Goal: Information Seeking & Learning: Learn about a topic

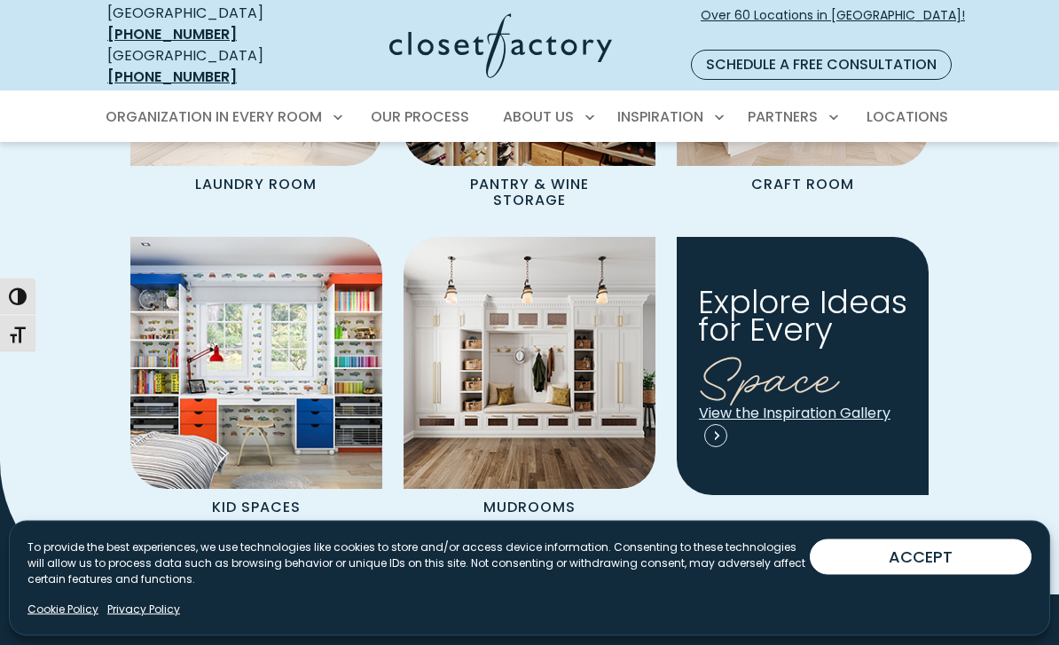
scroll to position [2294, 0]
click at [502, 388] on img "Spaces Grid" at bounding box center [530, 363] width 252 height 252
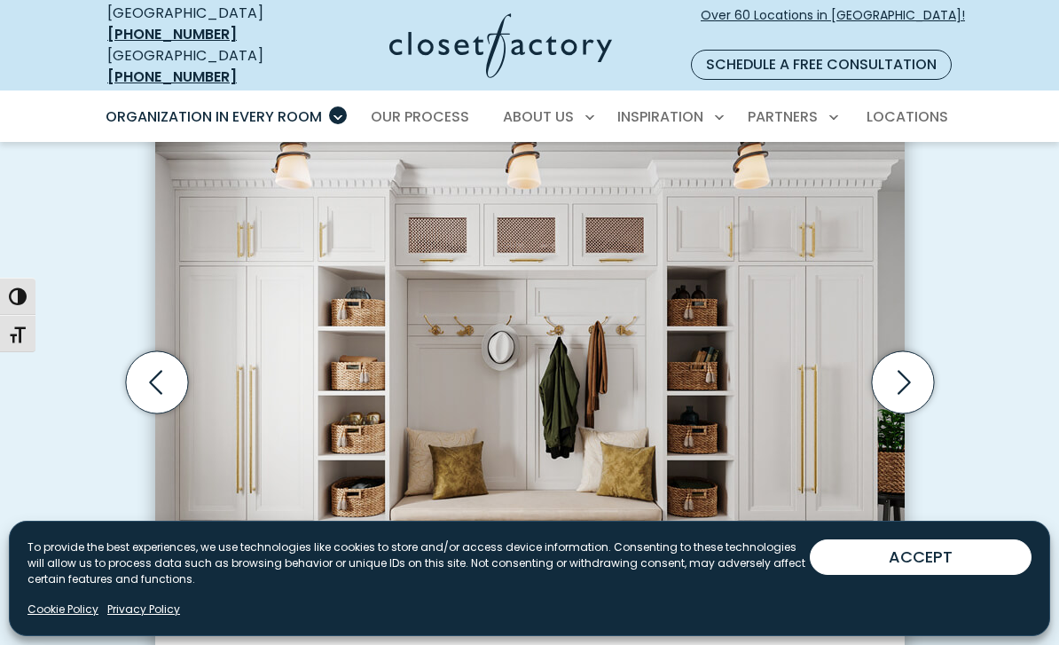
scroll to position [578, 0]
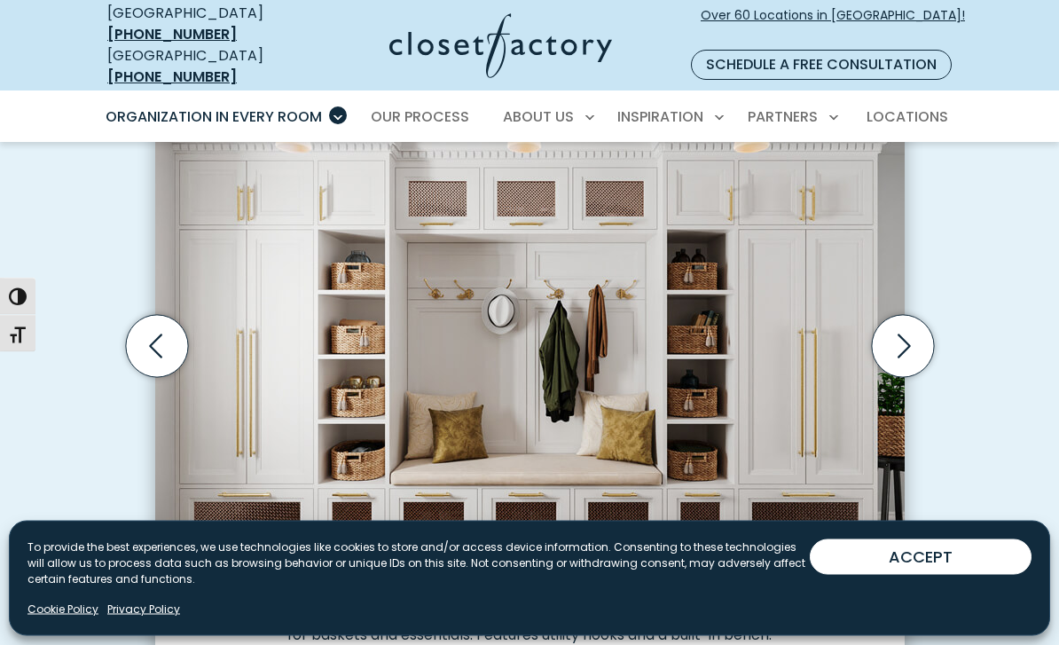
click at [898, 325] on icon "Next slide" at bounding box center [902, 347] width 62 height 62
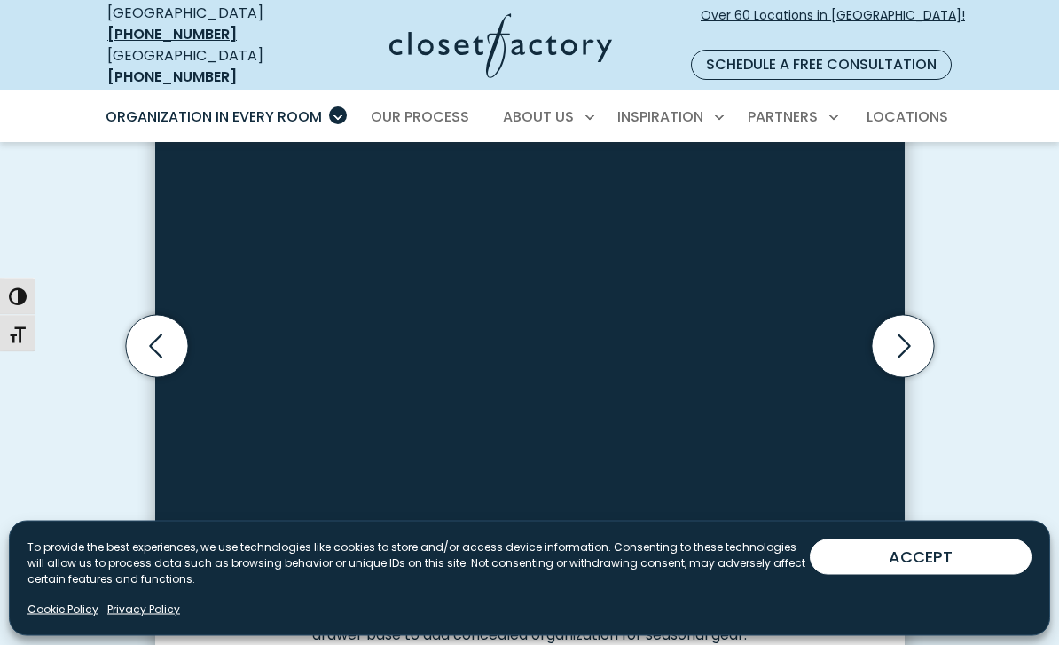
scroll to position [578, 0]
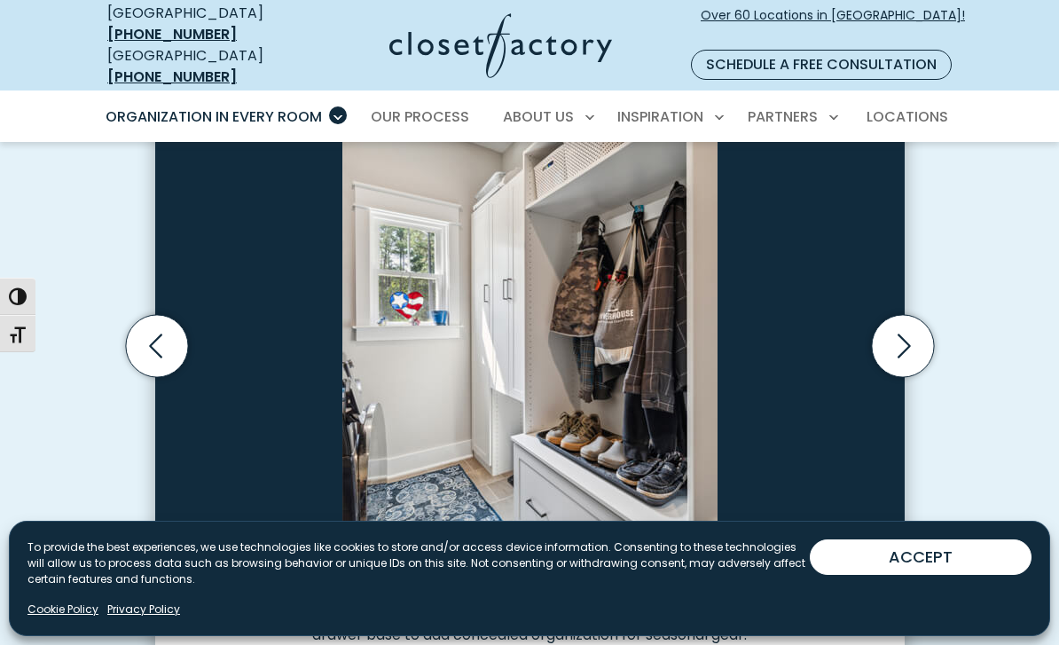
click at [896, 329] on icon "Next slide" at bounding box center [902, 346] width 62 height 62
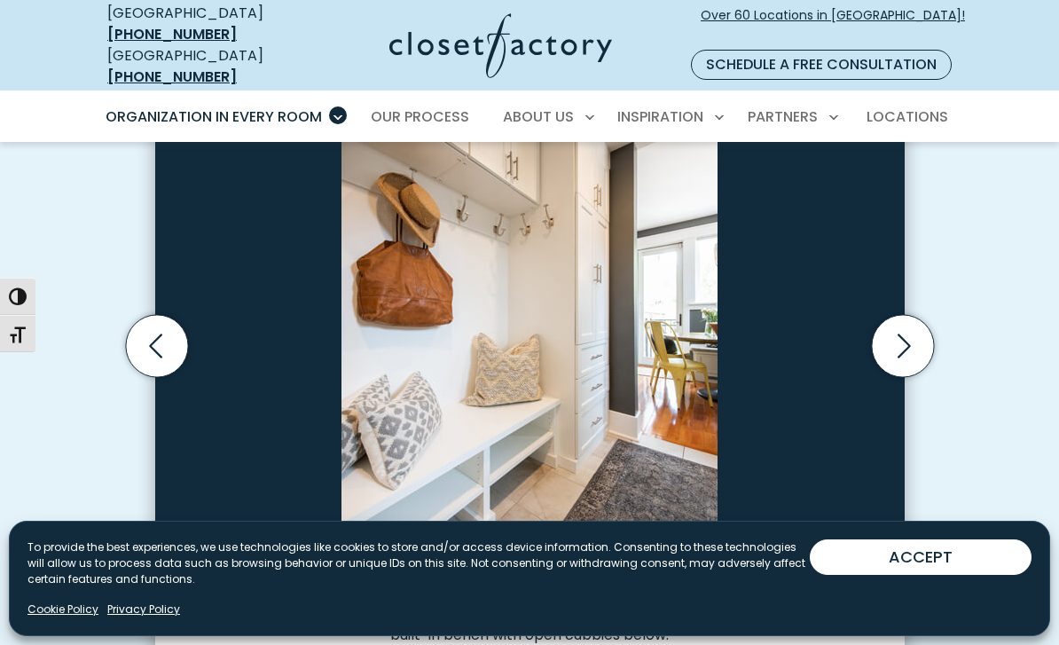
click at [903, 323] on icon "Next slide" at bounding box center [902, 346] width 62 height 62
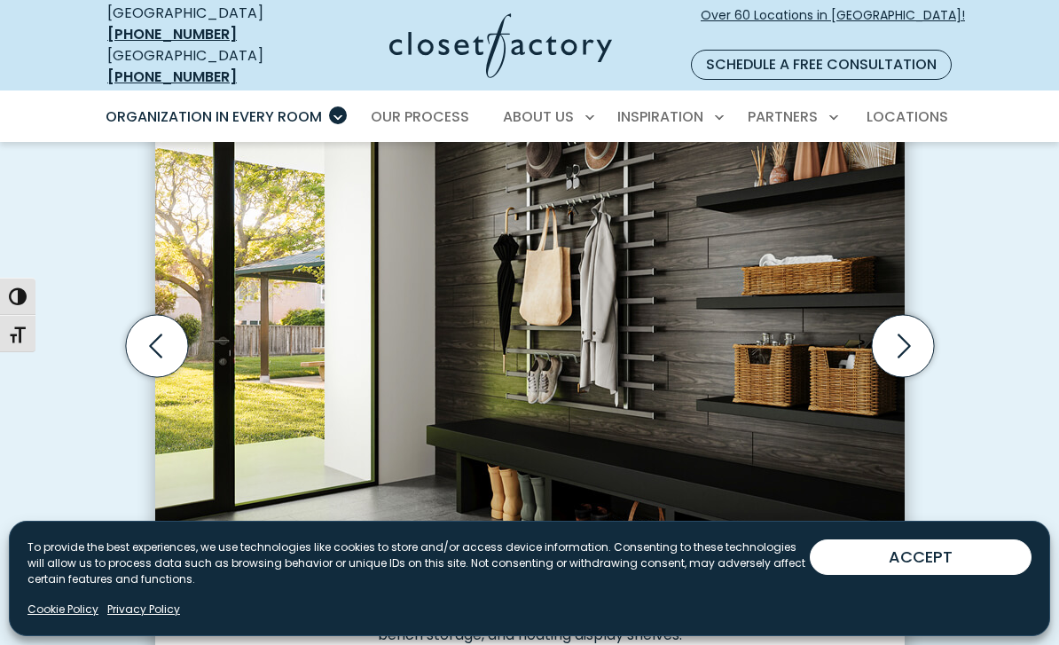
click at [905, 315] on icon "Next slide" at bounding box center [902, 346] width 62 height 62
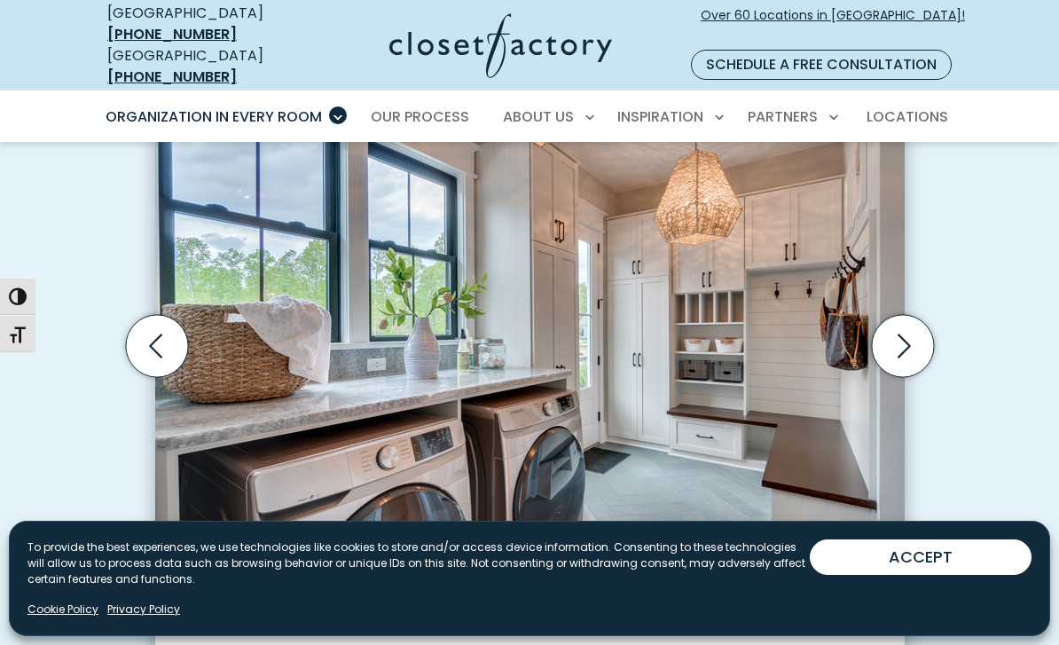
click at [879, 332] on icon "Next slide" at bounding box center [902, 346] width 62 height 62
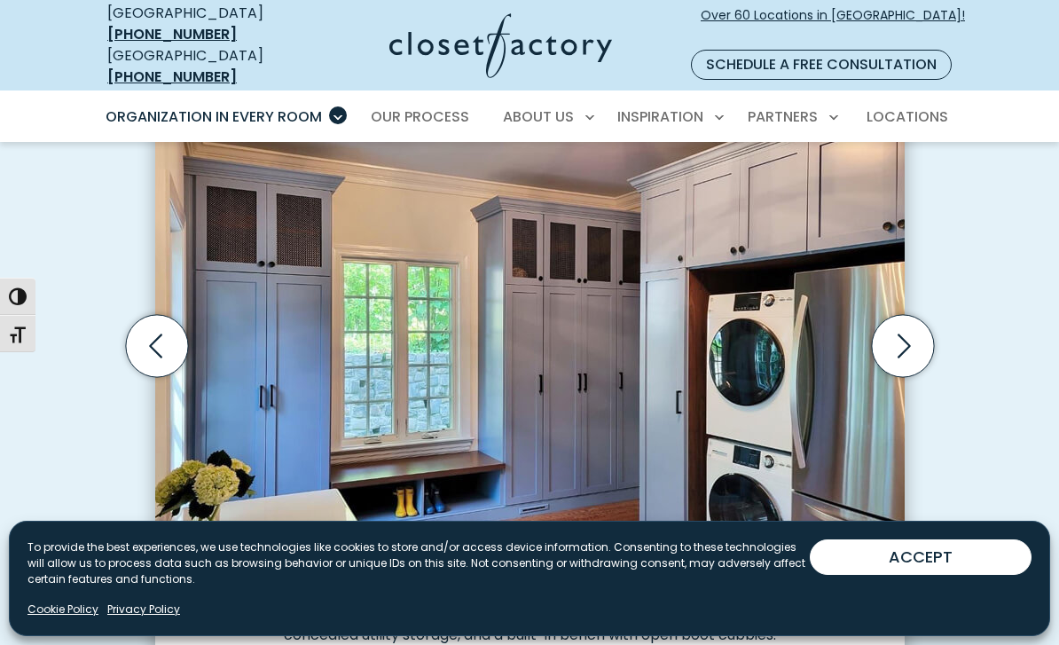
click at [897, 316] on icon "Next slide" at bounding box center [902, 346] width 62 height 62
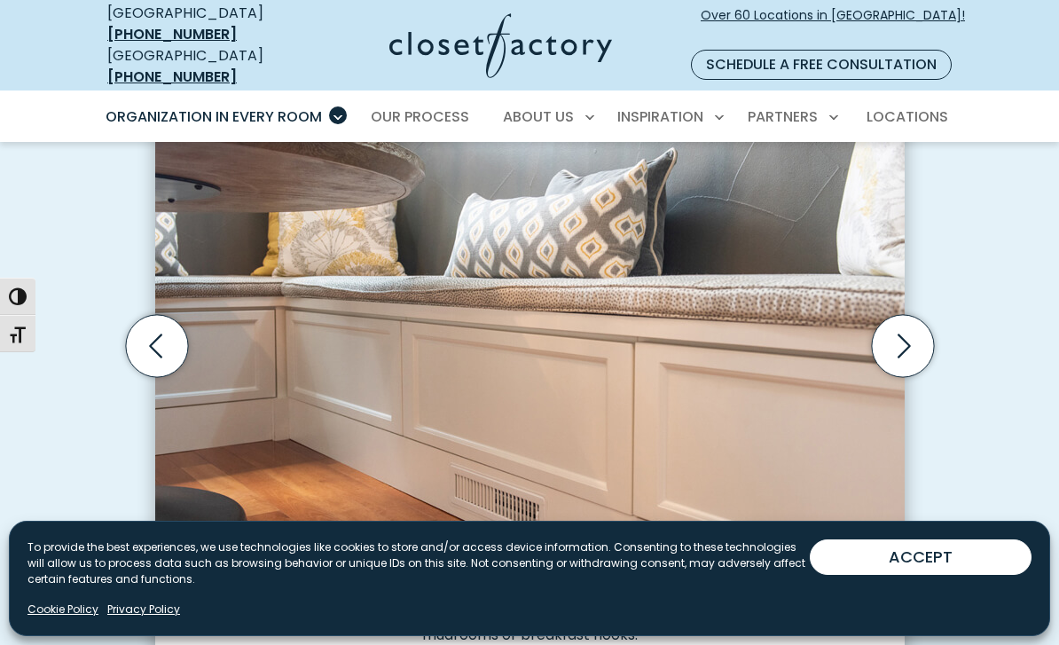
click at [893, 315] on icon "Next slide" at bounding box center [902, 346] width 62 height 62
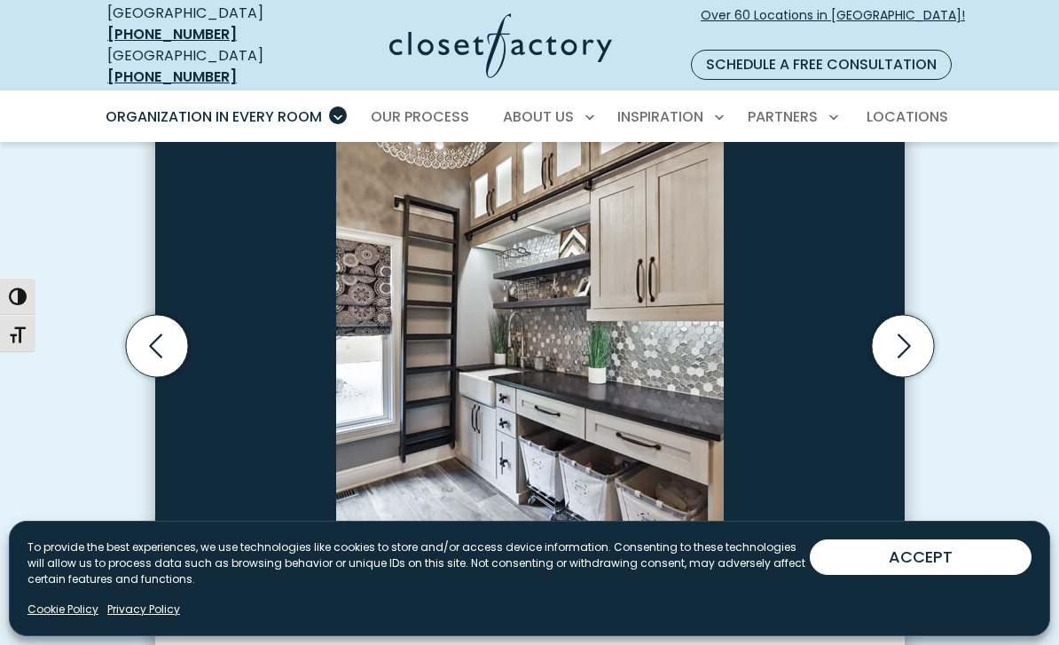
click at [932, 575] on button "ACCEPT" at bounding box center [921, 556] width 222 height 35
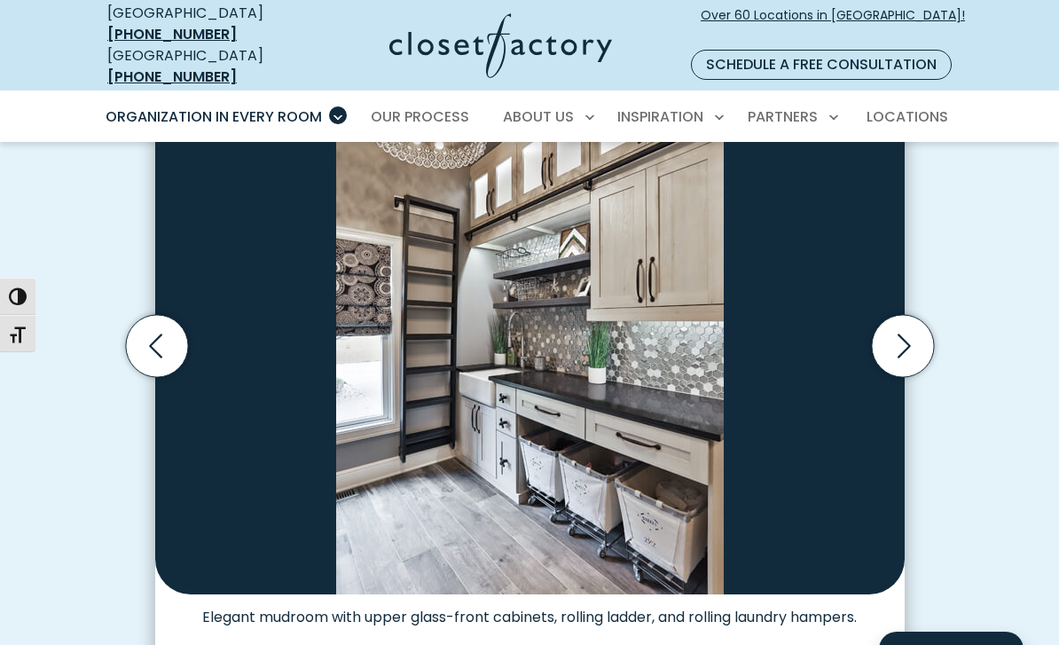
click at [879, 317] on icon "Next slide" at bounding box center [902, 346] width 62 height 62
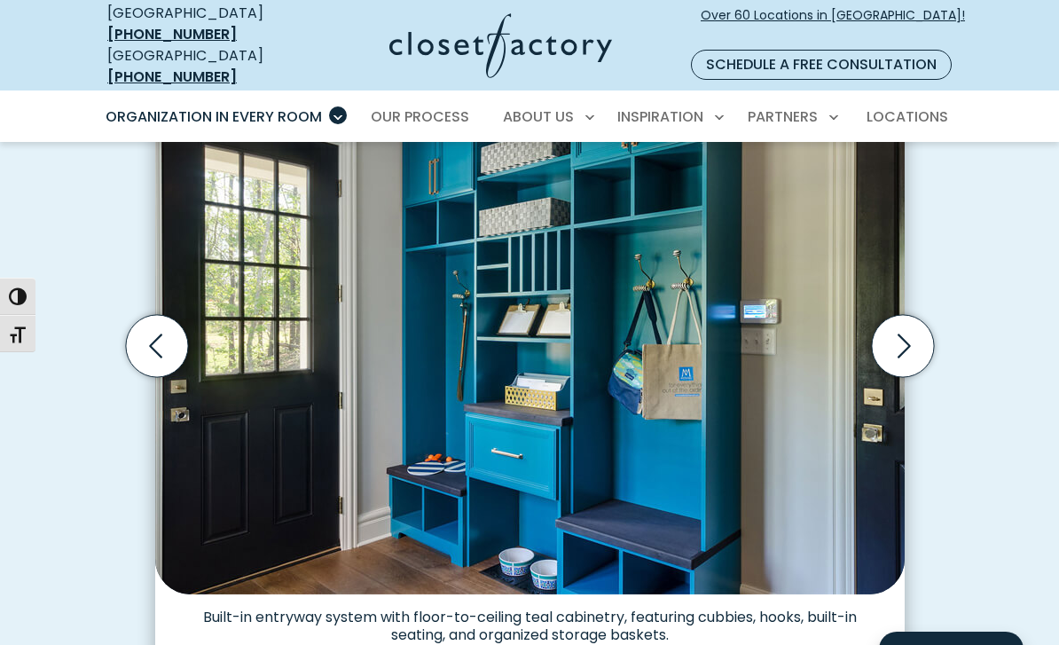
click at [910, 315] on icon "Next slide" at bounding box center [902, 346] width 62 height 62
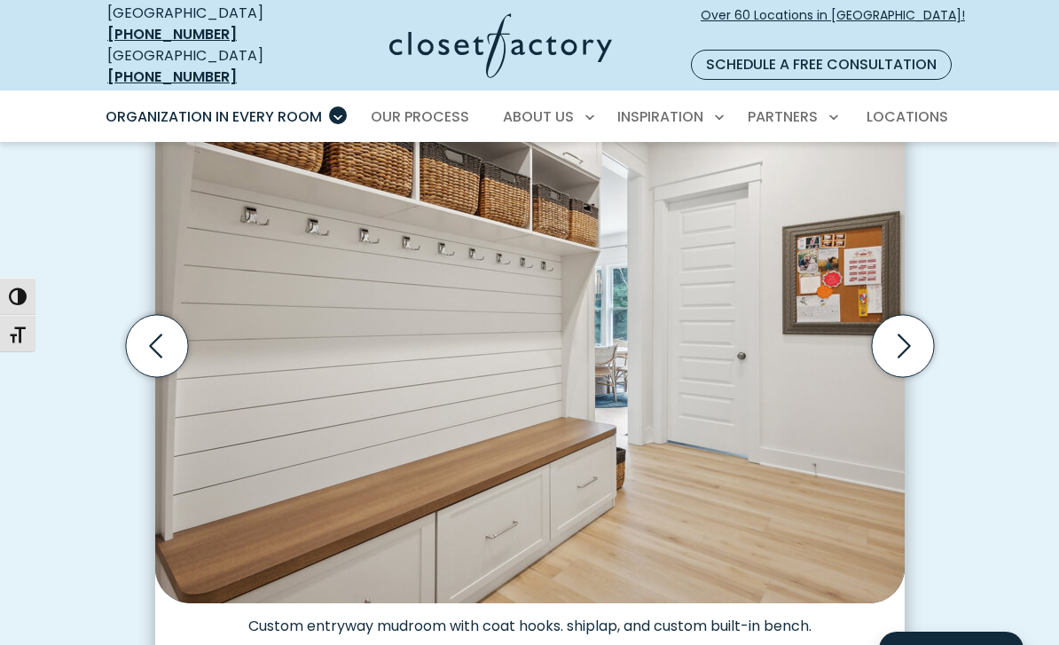
click at [905, 320] on icon "Next slide" at bounding box center [902, 346] width 62 height 62
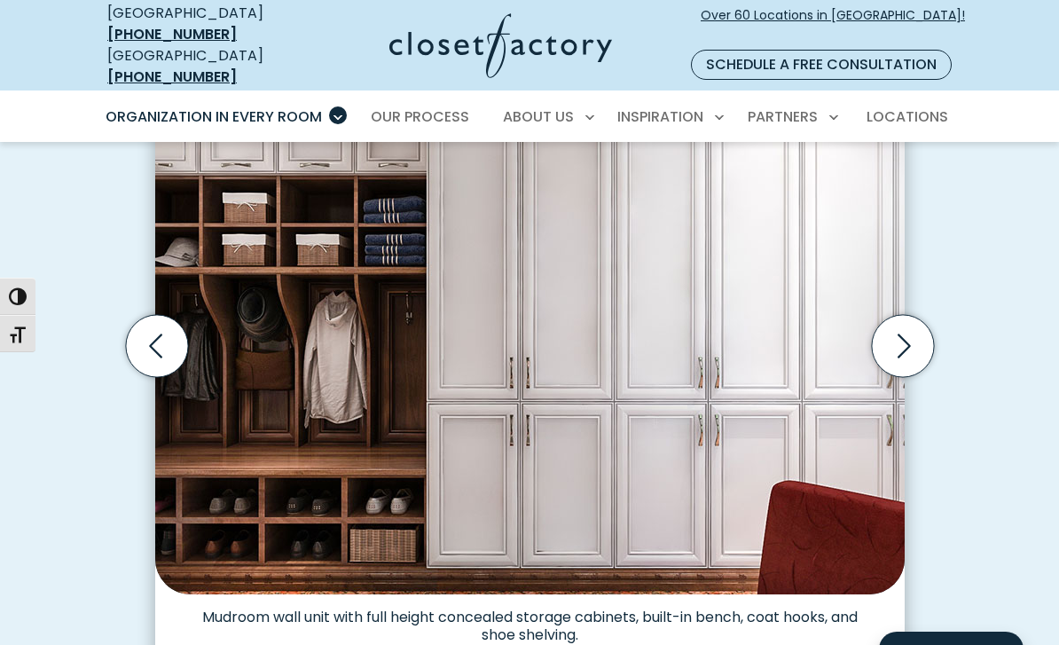
click at [903, 320] on icon "Next slide" at bounding box center [902, 346] width 62 height 62
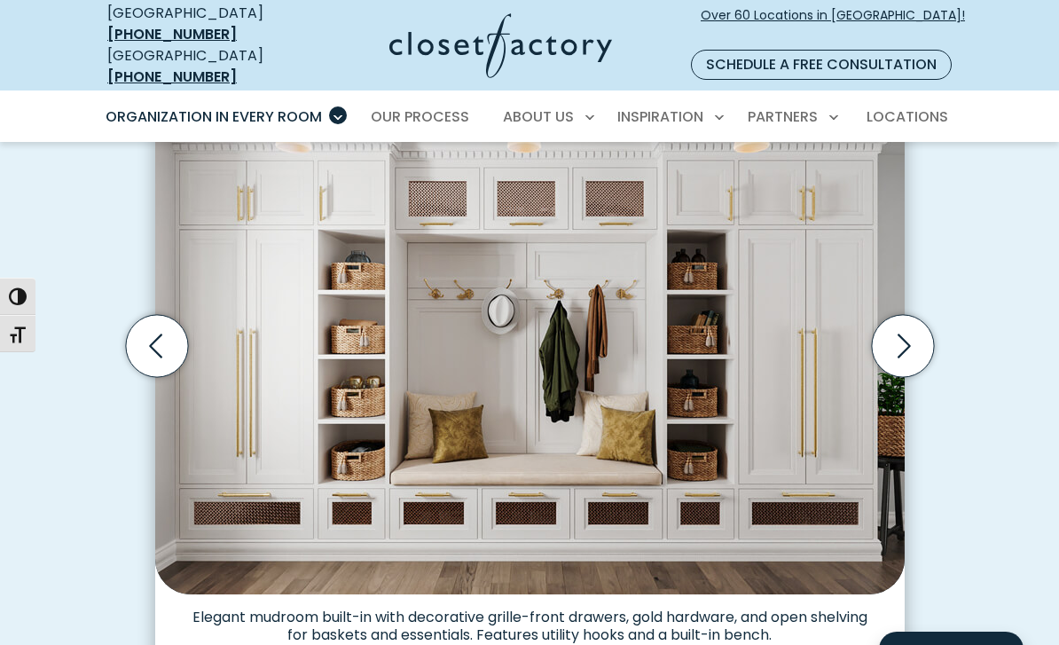
click at [907, 334] on icon "Next slide" at bounding box center [904, 346] width 13 height 24
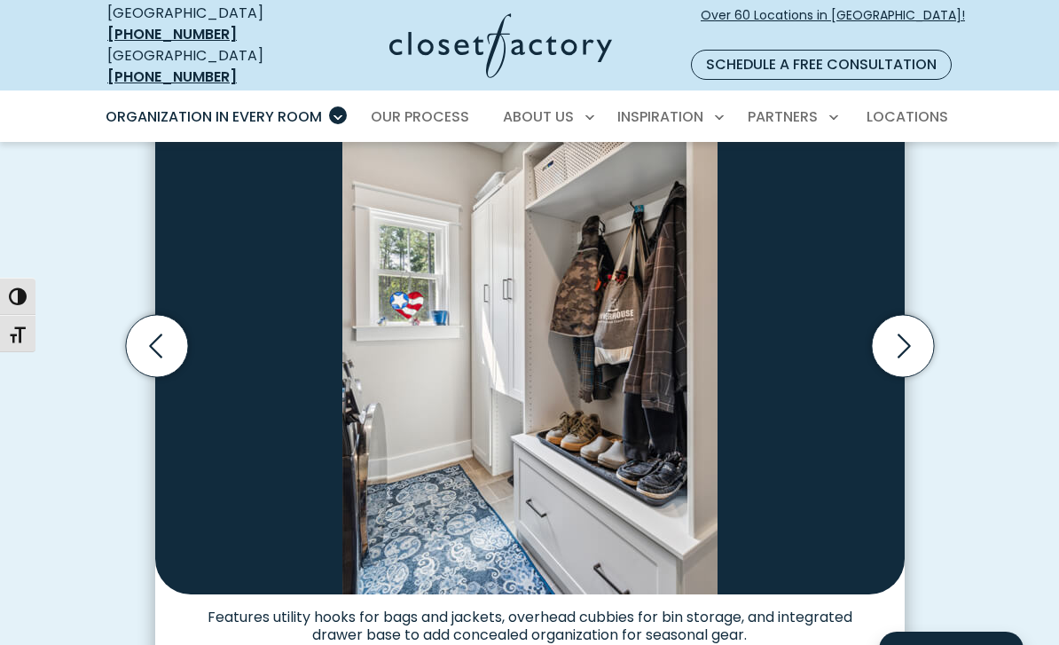
click at [928, 315] on icon "Next slide" at bounding box center [902, 346] width 62 height 62
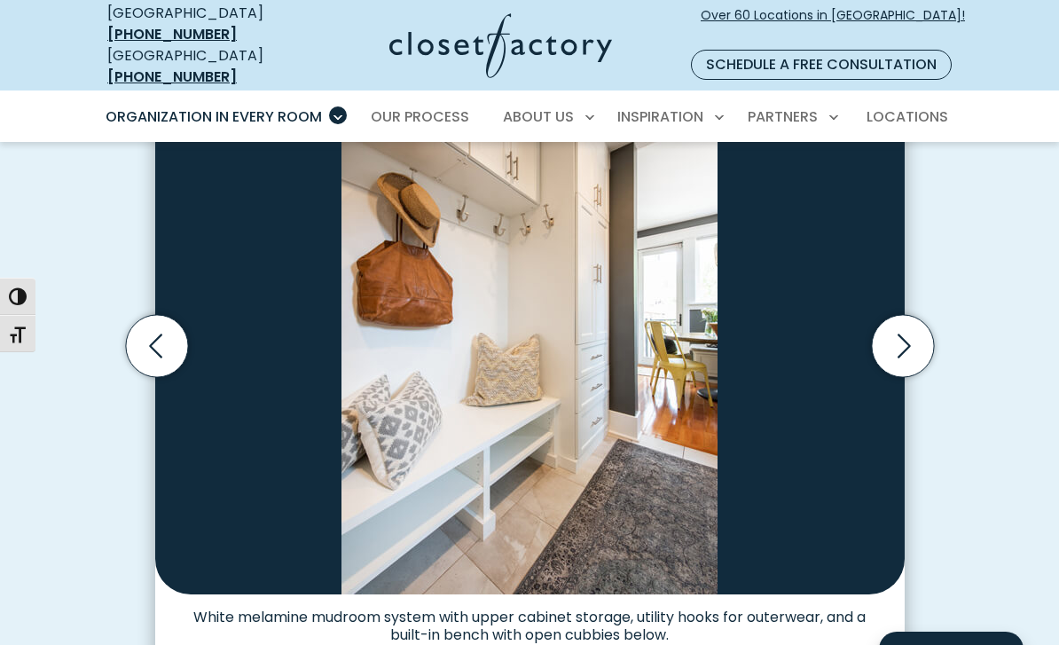
click at [914, 320] on icon "Next slide" at bounding box center [902, 346] width 62 height 62
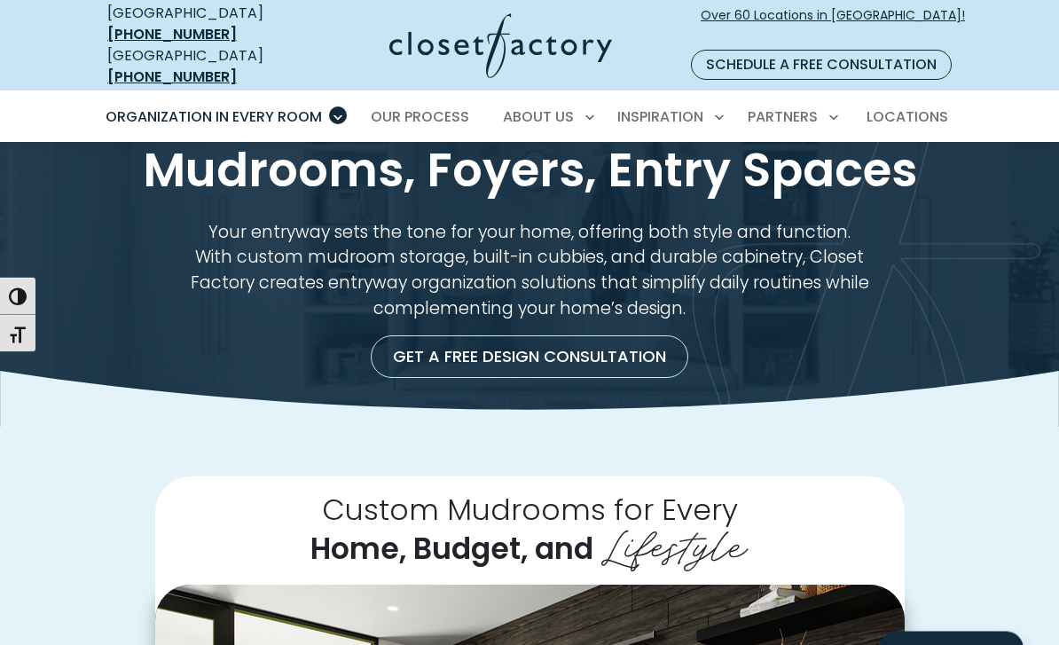
scroll to position [0, 0]
